Goal: Information Seeking & Learning: Learn about a topic

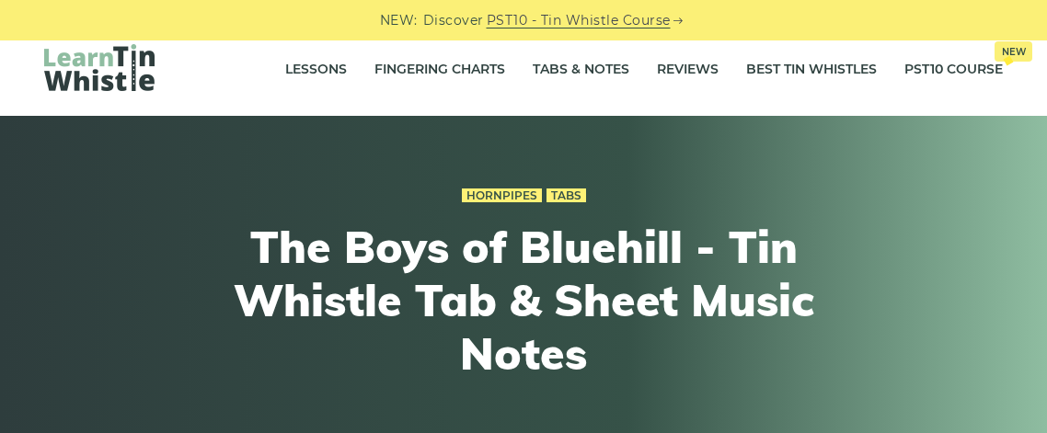
scroll to position [11, 0]
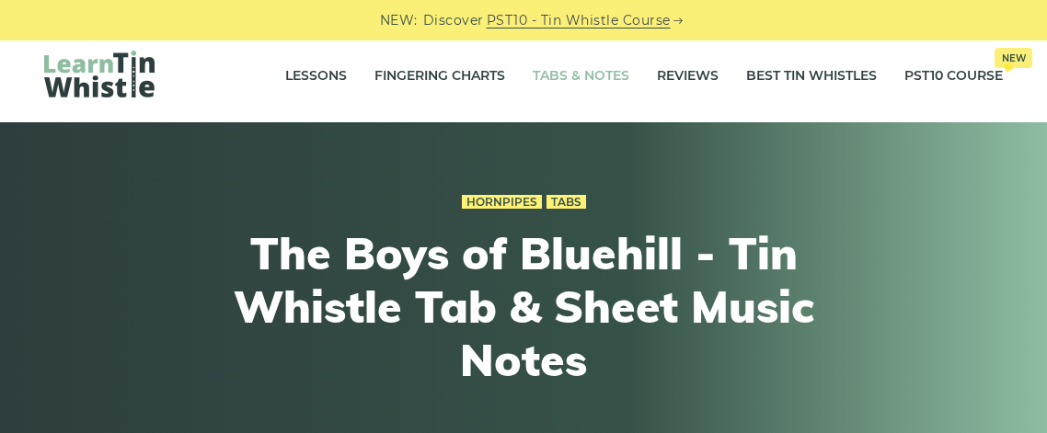
click at [600, 72] on link "Tabs & Notes" at bounding box center [581, 76] width 97 height 46
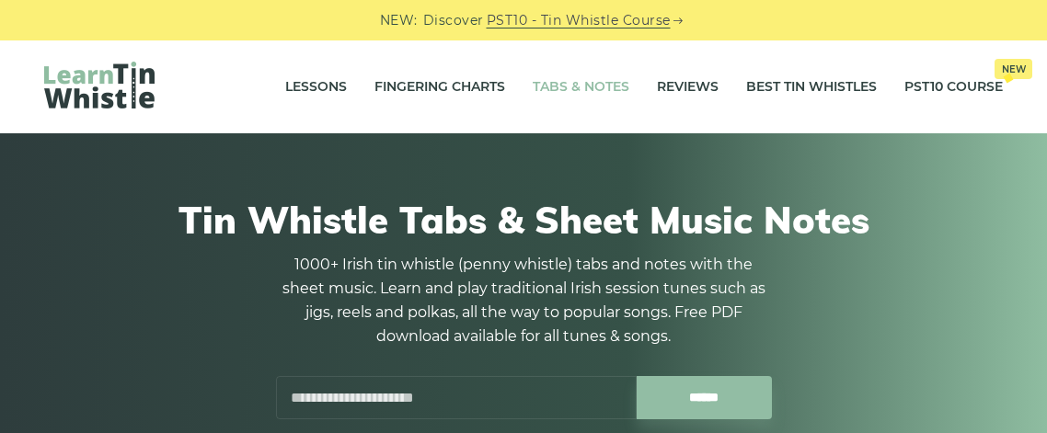
click at [533, 393] on input "text" at bounding box center [456, 397] width 361 height 43
type input "*"
click at [636, 376] on input "******" at bounding box center [703, 397] width 135 height 43
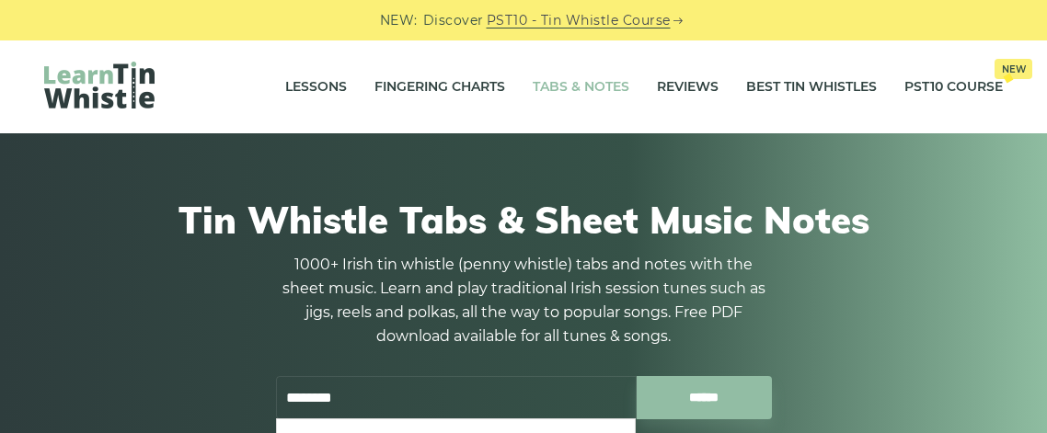
type input "**********"
click at [702, 406] on input "******" at bounding box center [703, 397] width 135 height 43
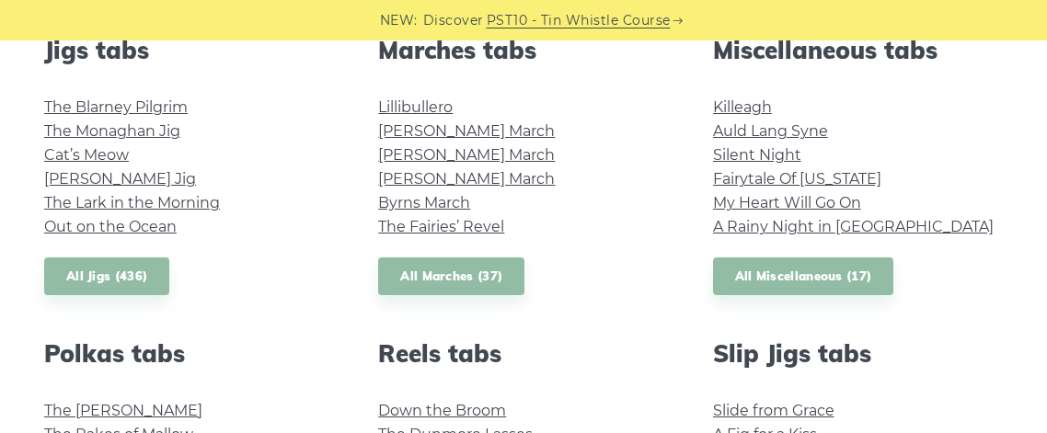
scroll to position [1029, 0]
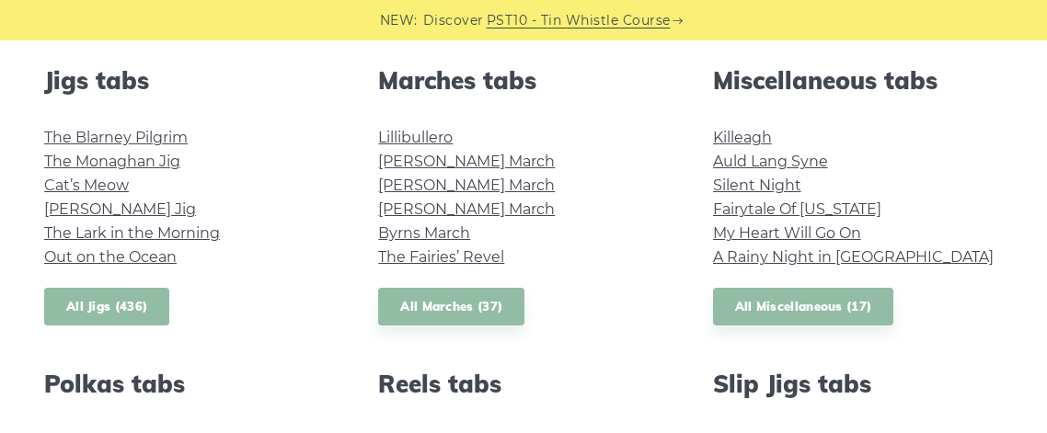
click at [113, 314] on link "All Jigs (436)" at bounding box center [106, 307] width 125 height 38
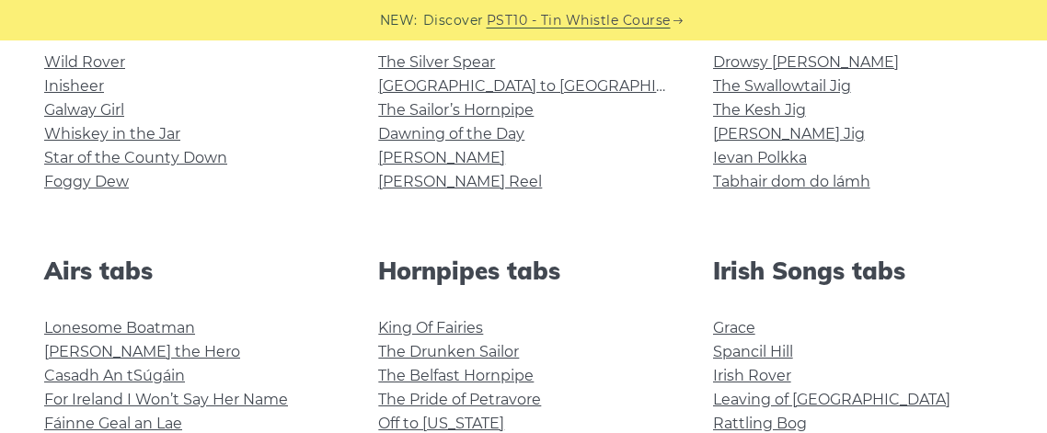
scroll to position [477, 0]
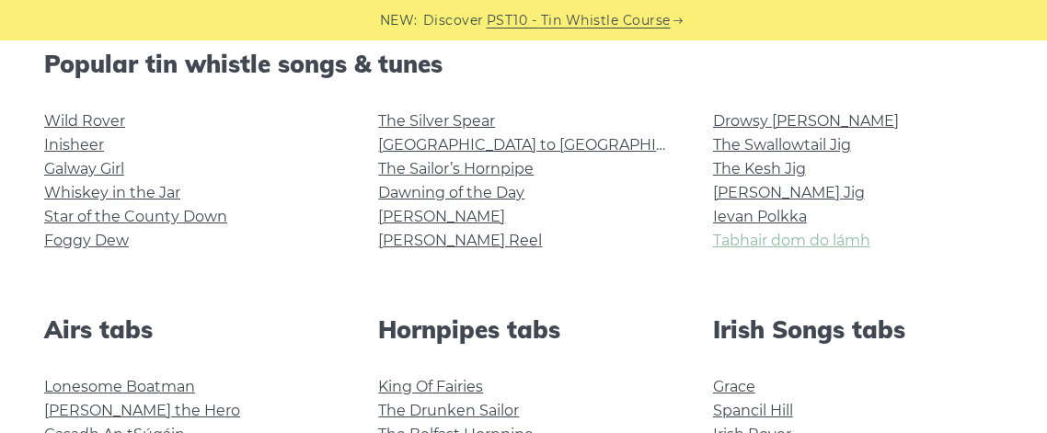
click at [831, 246] on link "Tabhair dom do lámh" at bounding box center [791, 240] width 157 height 17
click at [744, 386] on link "Grace" at bounding box center [734, 386] width 42 height 17
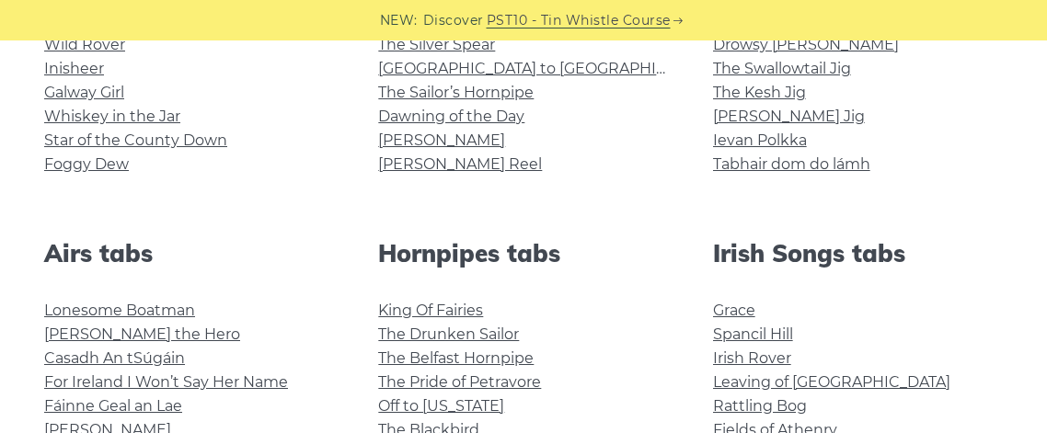
scroll to position [588, 0]
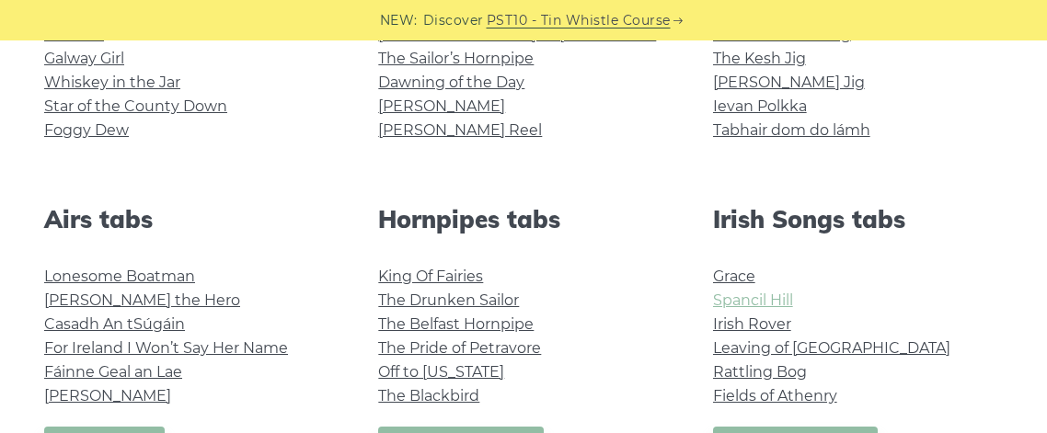
click at [741, 301] on link "Spancil Hill" at bounding box center [753, 300] width 80 height 17
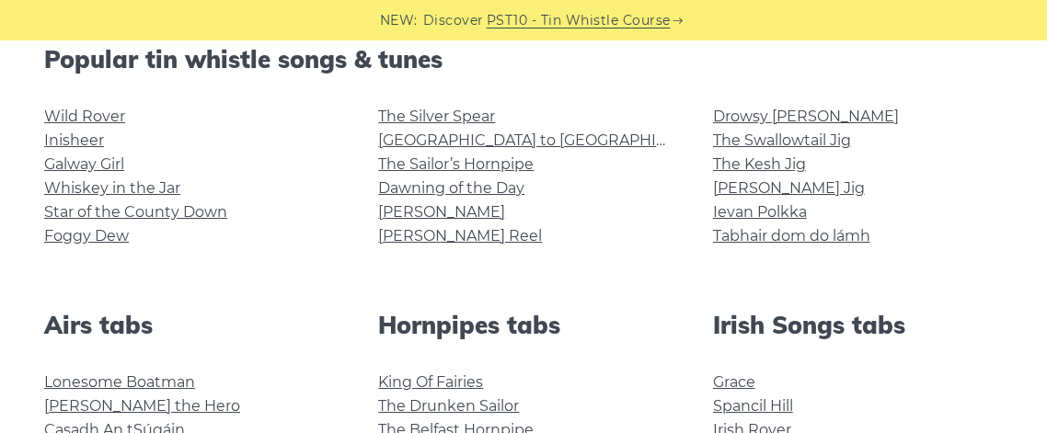
scroll to position [477, 0]
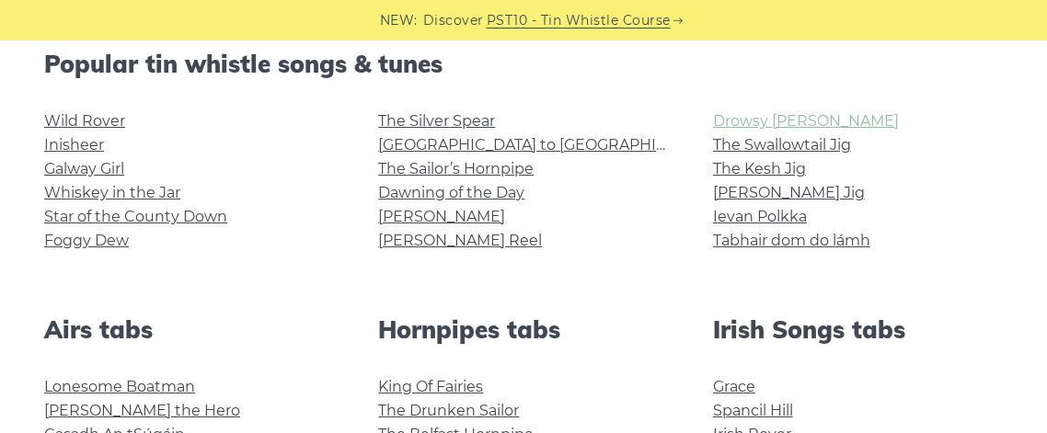
click at [774, 120] on link "Drowsy [PERSON_NAME]" at bounding box center [806, 120] width 186 height 17
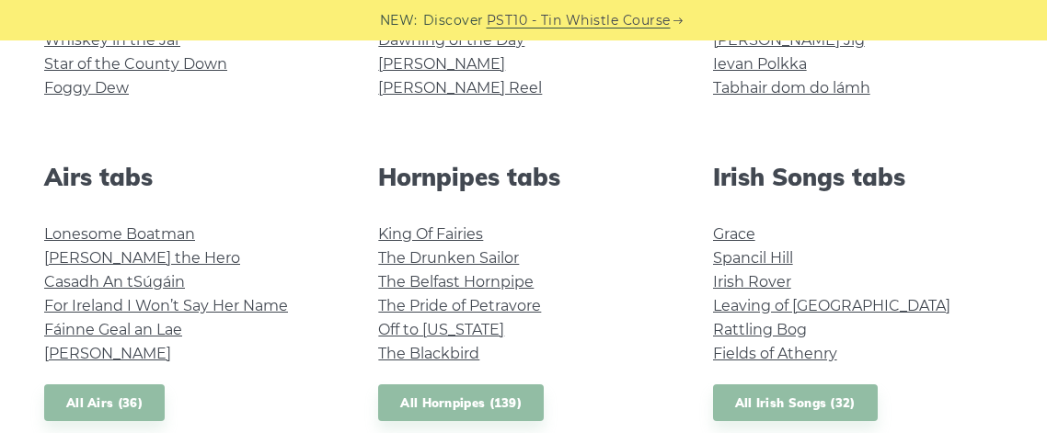
scroll to position [661, 0]
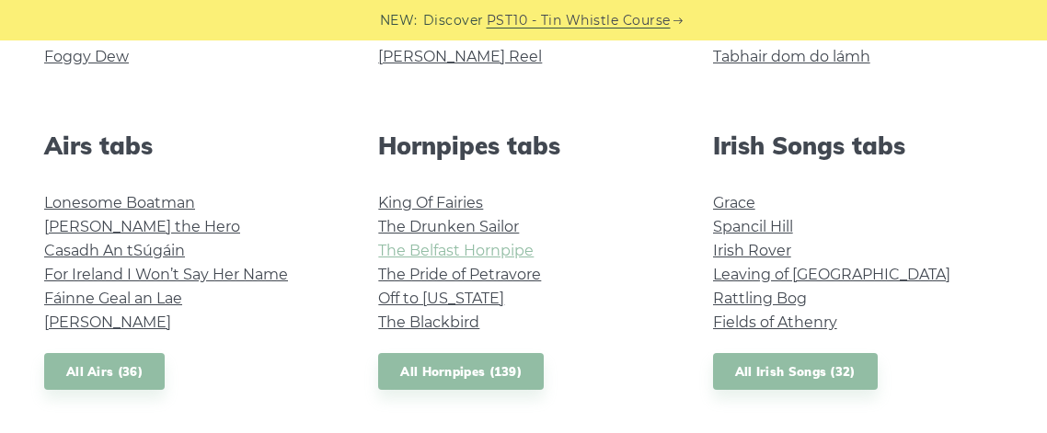
click at [514, 254] on link "The Belfast Hornpipe" at bounding box center [455, 250] width 155 height 17
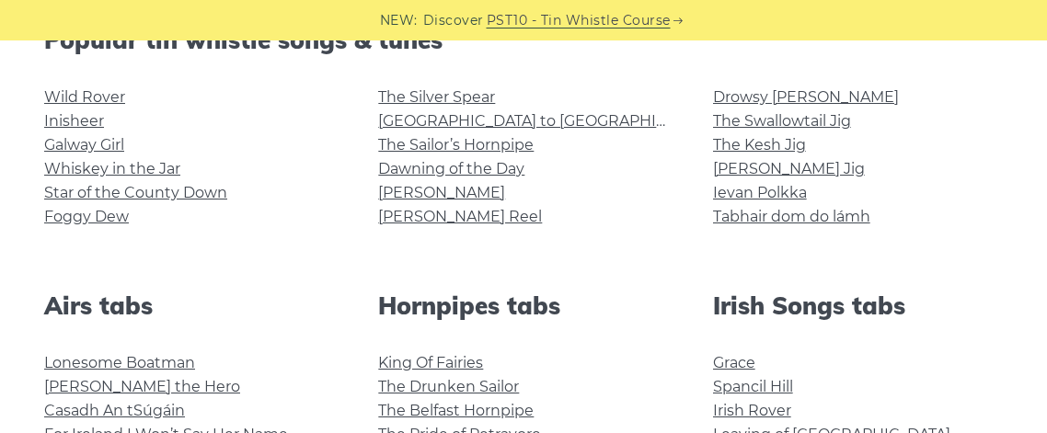
scroll to position [477, 0]
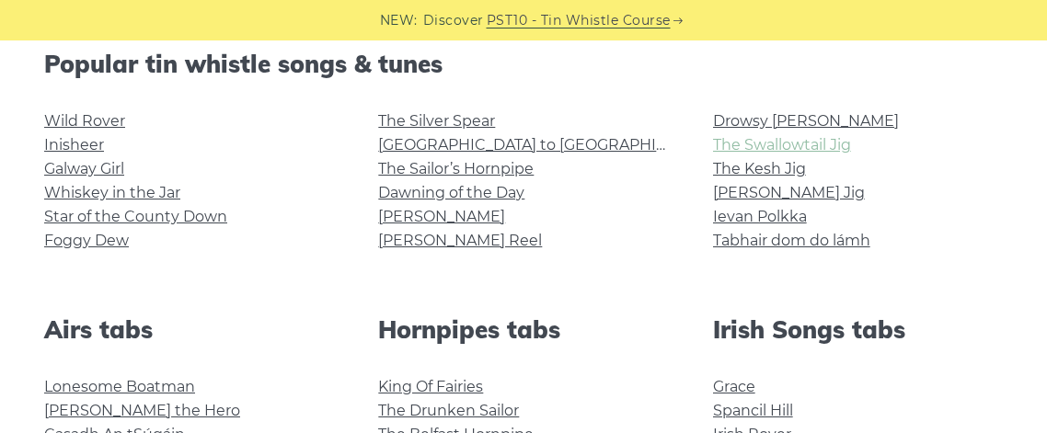
click at [793, 145] on link "The Swallowtail Jig" at bounding box center [782, 144] width 138 height 17
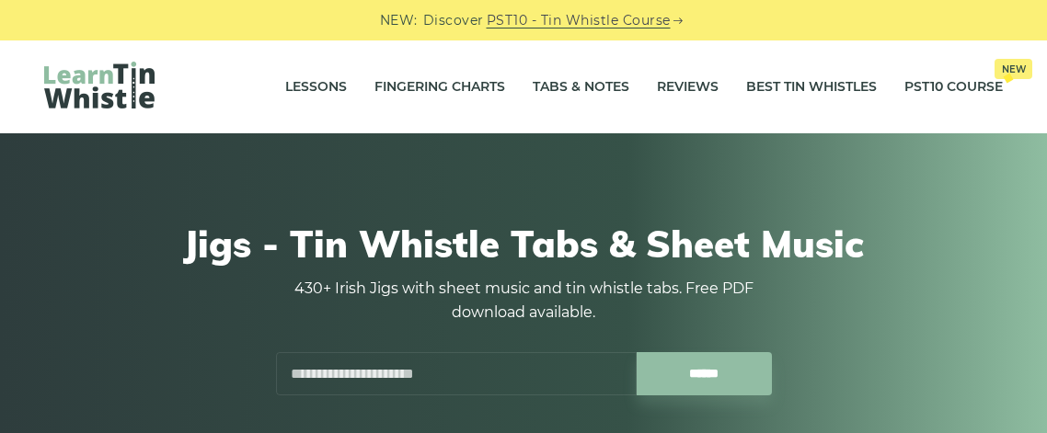
click at [487, 371] on input "text" at bounding box center [456, 373] width 361 height 43
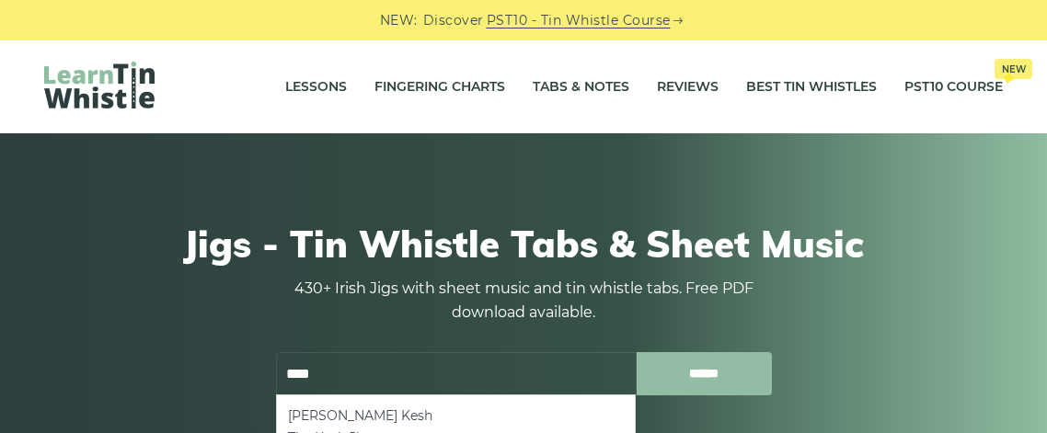
click at [692, 373] on input "******" at bounding box center [703, 373] width 135 height 43
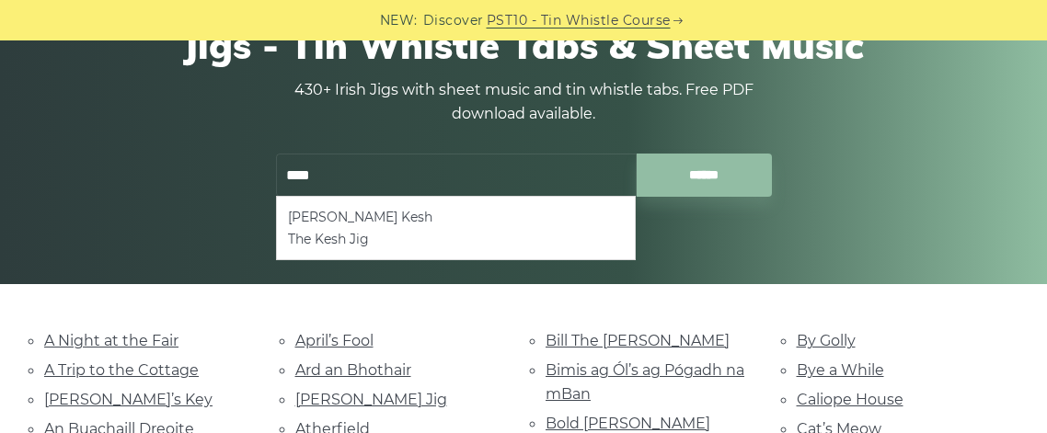
scroll to position [220, 0]
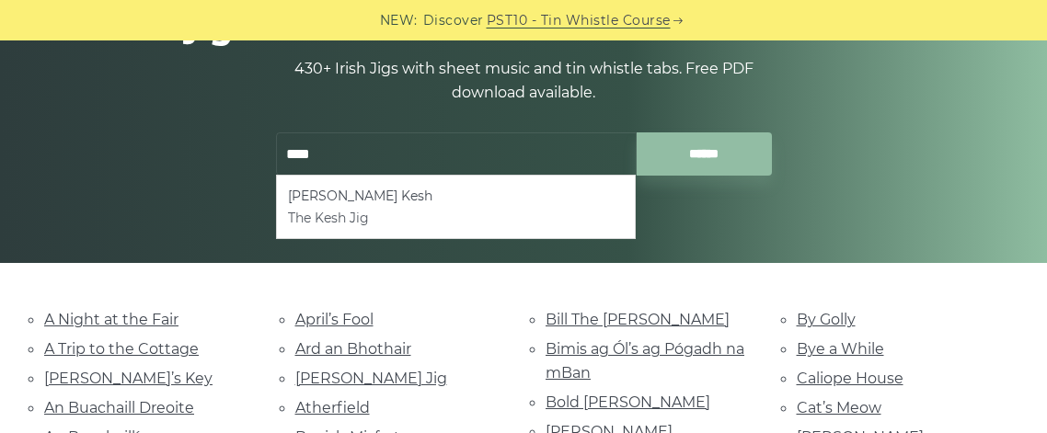
click at [367, 219] on li "The Kesh Jig" at bounding box center [456, 218] width 337 height 22
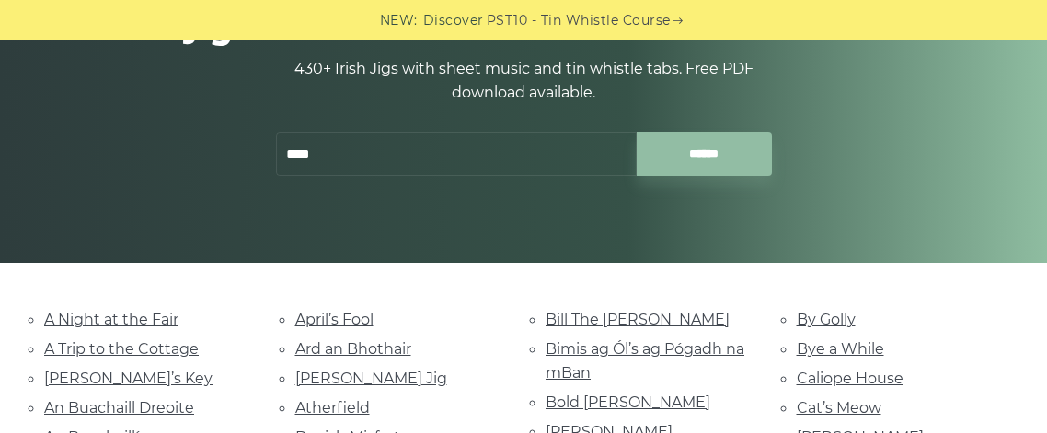
type input "**********"
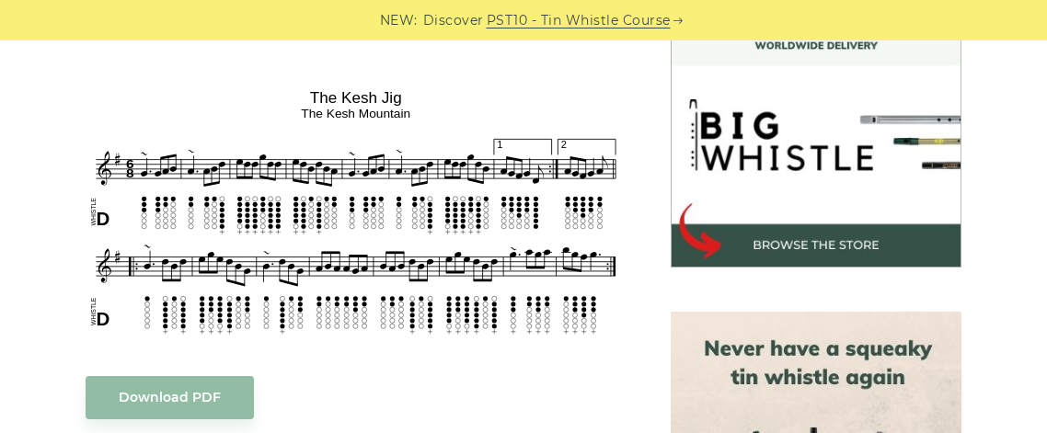
scroll to position [551, 0]
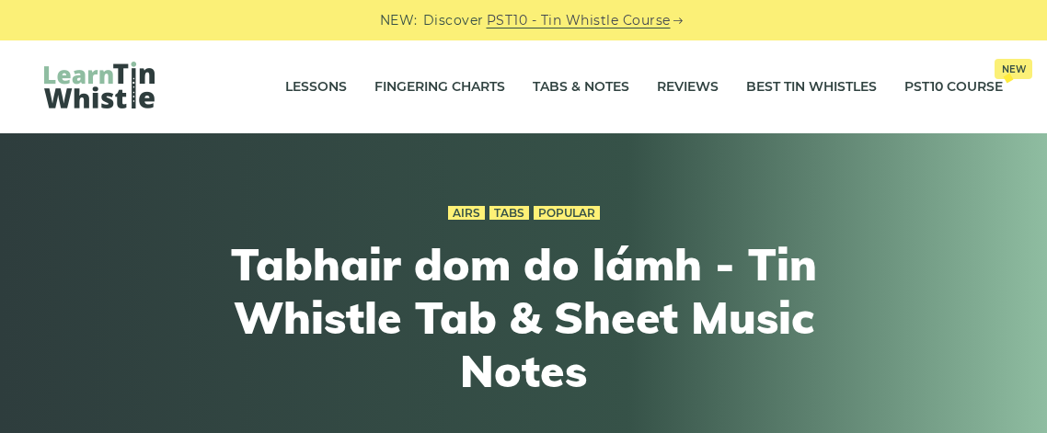
click at [1004, 214] on div "Airs Tabs Popular Tabhair dom do lámh - Tin Whistle Tab & Sheet Music Notes" at bounding box center [523, 308] width 1028 height 304
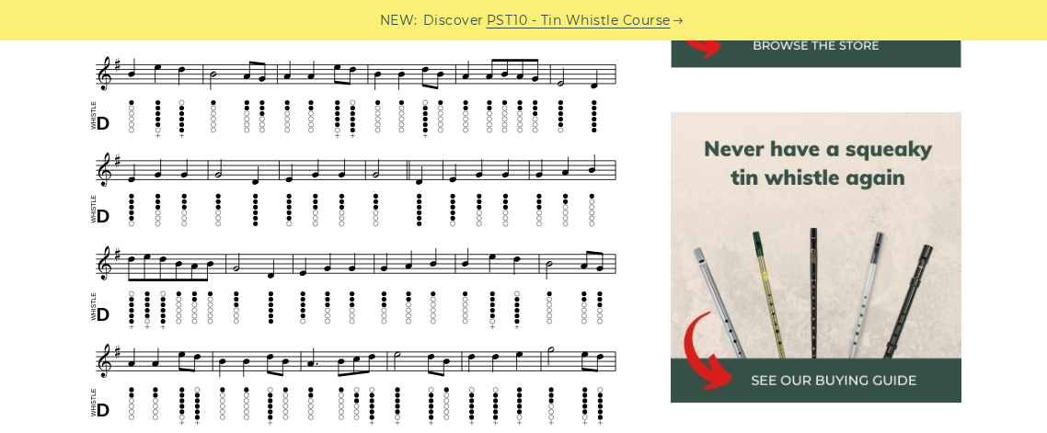
scroll to position [772, 0]
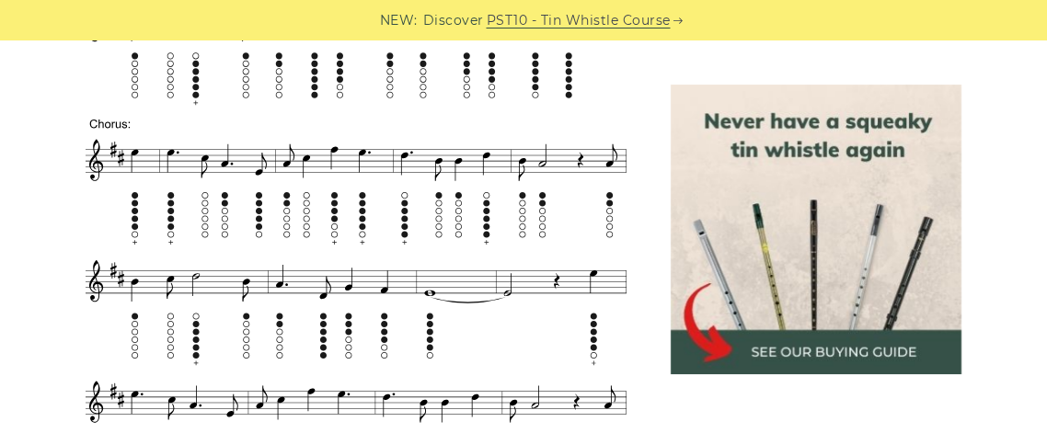
scroll to position [1103, 0]
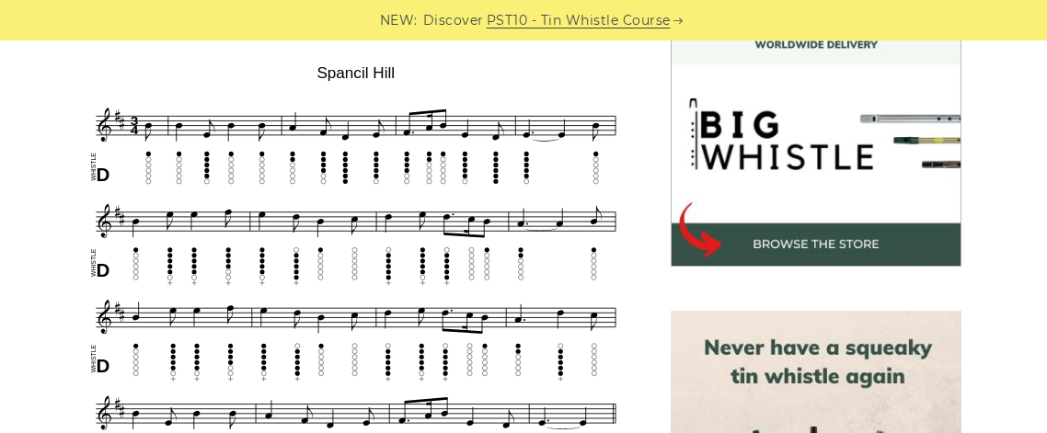
scroll to position [551, 0]
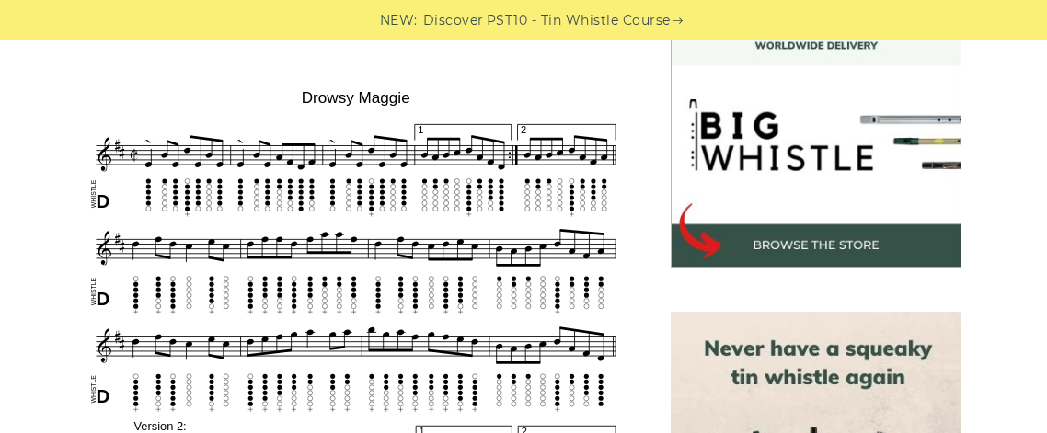
scroll to position [551, 0]
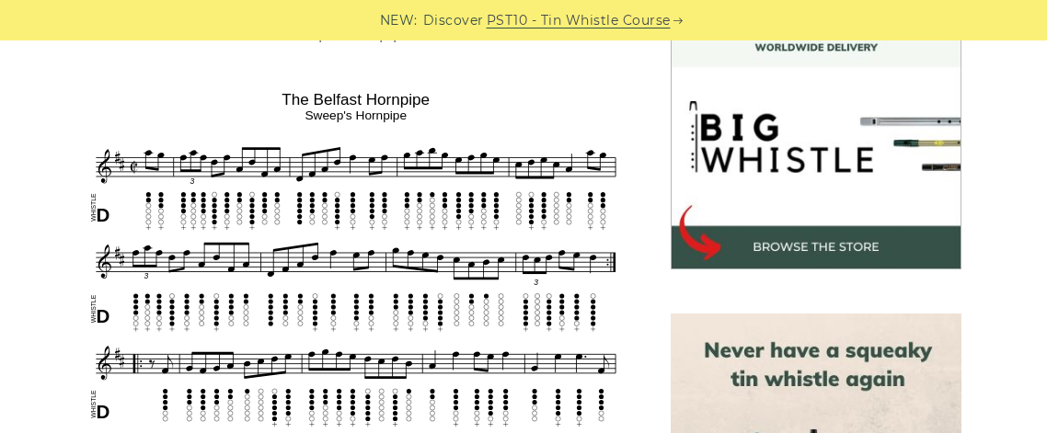
scroll to position [551, 0]
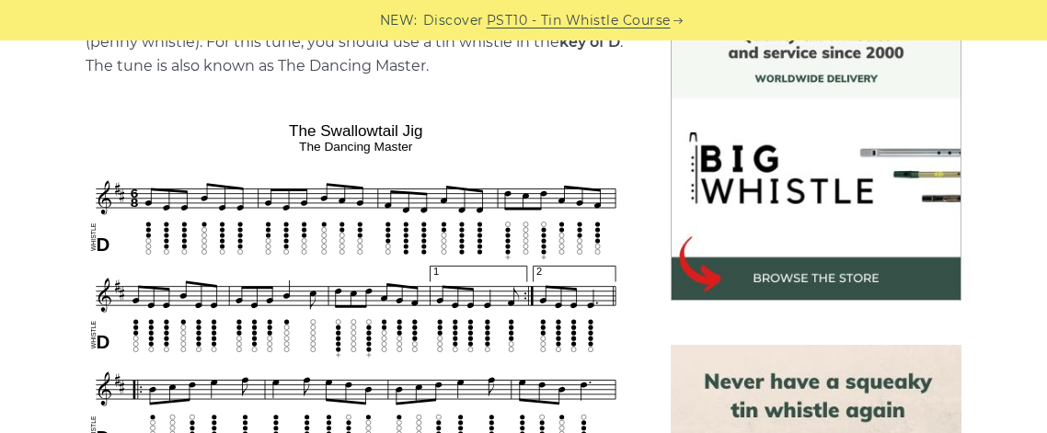
scroll to position [514, 0]
